Goal: Transaction & Acquisition: Book appointment/travel/reservation

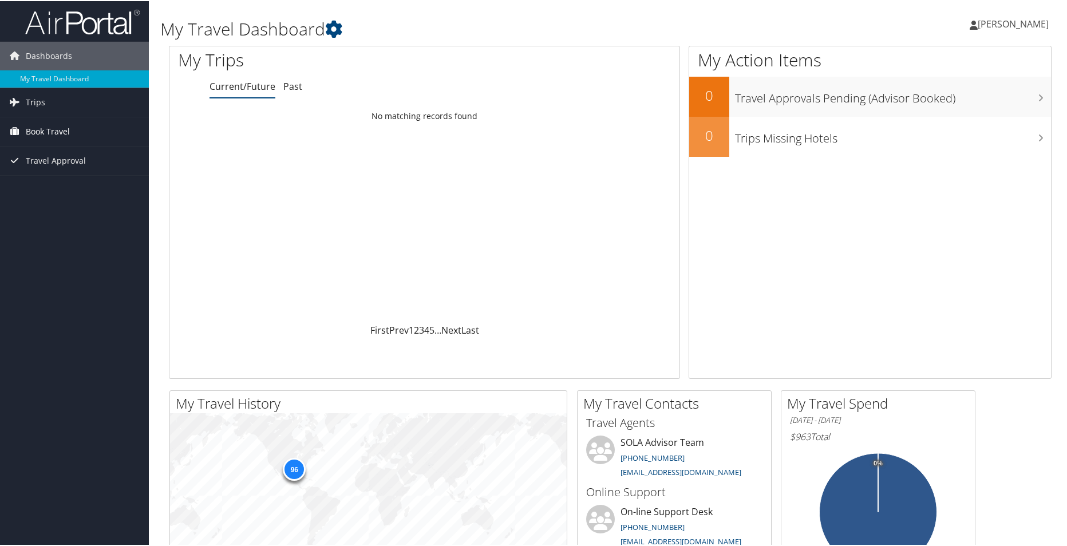
click at [60, 133] on span "Book Travel" at bounding box center [48, 130] width 44 height 29
click at [60, 167] on link "Book/Manage Online Trips" at bounding box center [74, 170] width 149 height 17
click at [47, 171] on link "Book/Manage Online Trips" at bounding box center [74, 170] width 149 height 17
click at [70, 125] on link "Book Travel" at bounding box center [74, 130] width 149 height 29
click at [59, 171] on link "Book/Manage Online Trips" at bounding box center [74, 170] width 149 height 17
